Goal: Check status: Check status

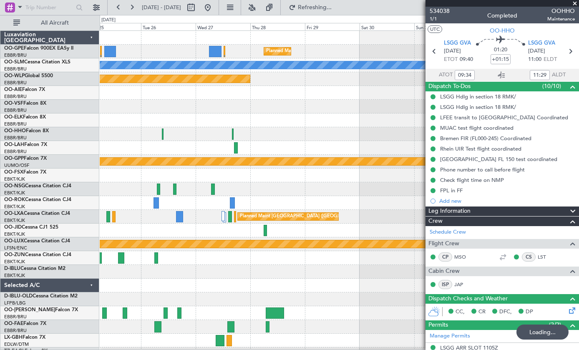
click at [572, 5] on span at bounding box center [575, 4] width 8 height 8
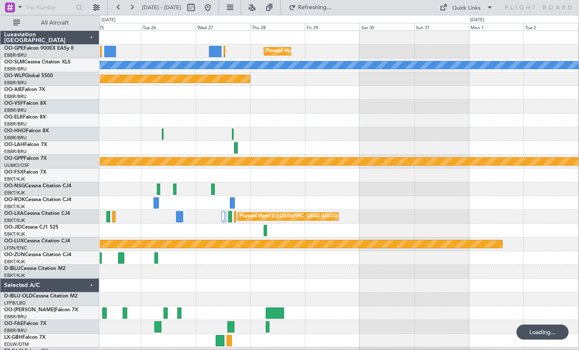
type input "0"
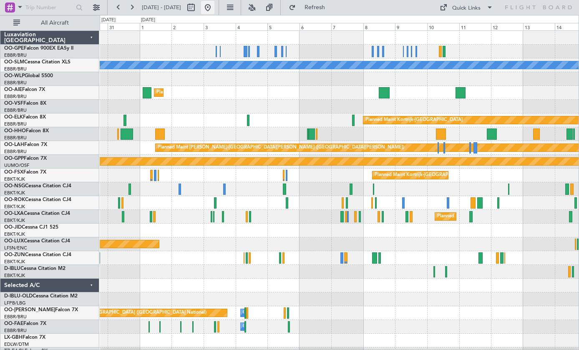
click at [214, 13] on button at bounding box center [207, 7] width 13 height 13
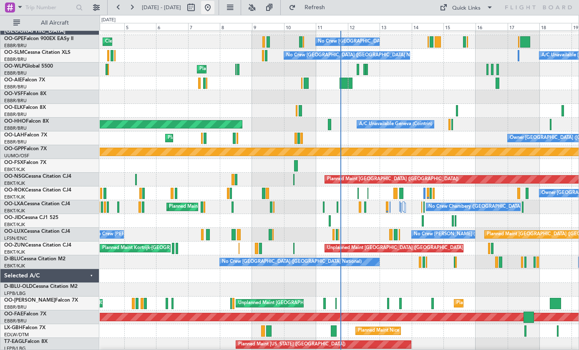
click at [344, 81] on div at bounding box center [344, 83] width 8 height 11
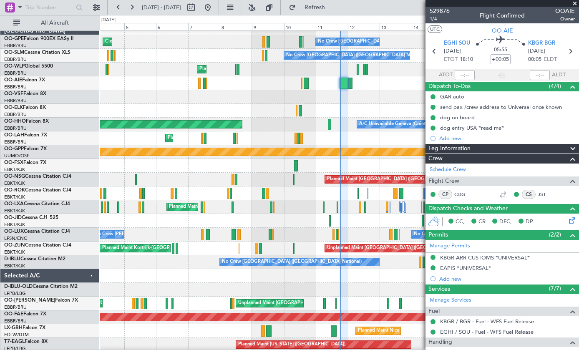
click at [577, 4] on span at bounding box center [575, 4] width 8 height 8
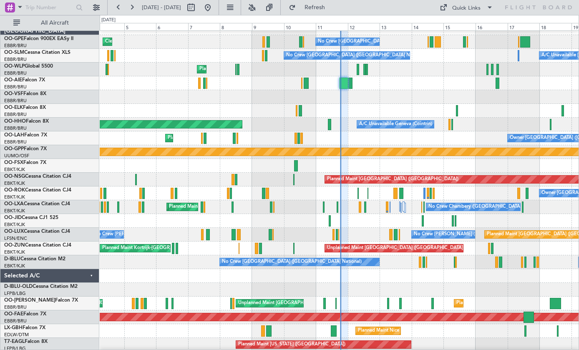
type input "0"
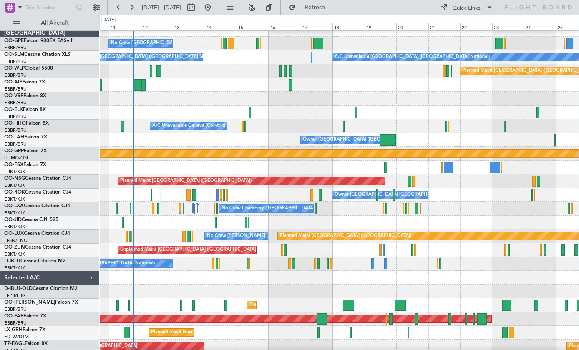
scroll to position [8, 0]
click at [386, 168] on div at bounding box center [385, 167] width 3 height 11
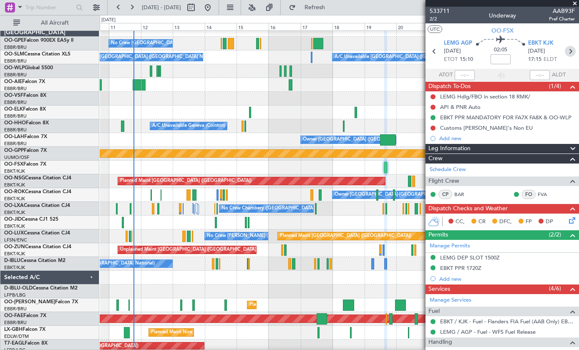
click at [573, 55] on icon at bounding box center [570, 51] width 11 height 11
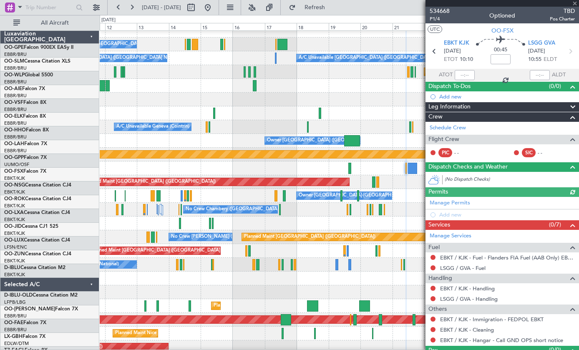
scroll to position [0, 0]
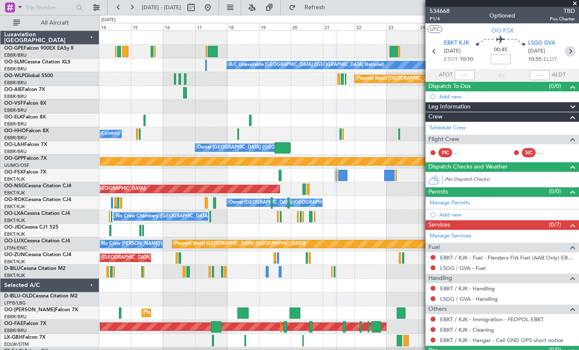
click at [570, 50] on icon at bounding box center [570, 51] width 11 height 11
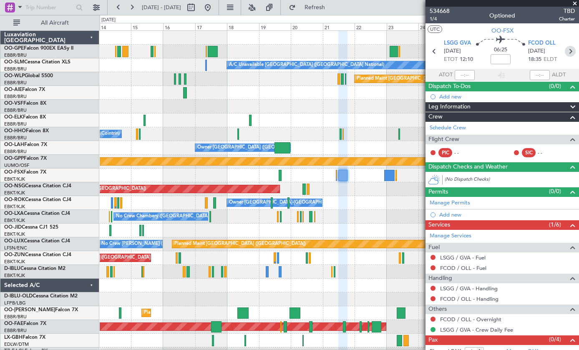
click at [573, 48] on icon at bounding box center [570, 51] width 11 height 11
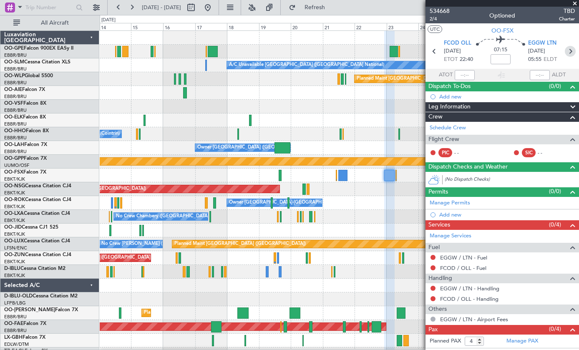
click at [572, 53] on icon at bounding box center [570, 51] width 11 height 11
type input "0"
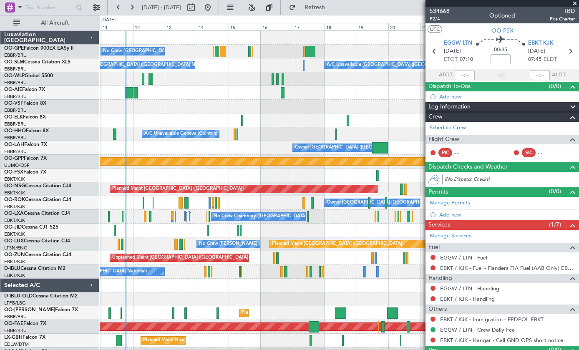
click at [573, 9] on span "TBD" at bounding box center [562, 11] width 25 height 9
click at [574, 6] on span at bounding box center [575, 4] width 8 height 8
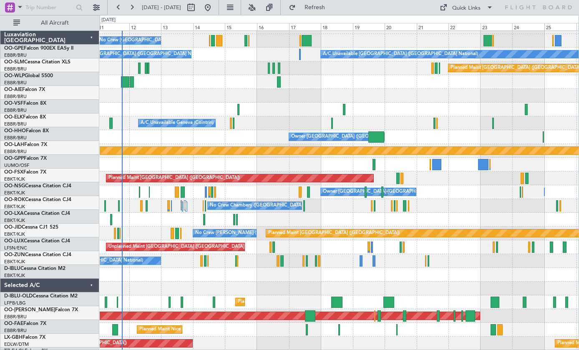
scroll to position [11, 0]
